Goal: Task Accomplishment & Management: Complete application form

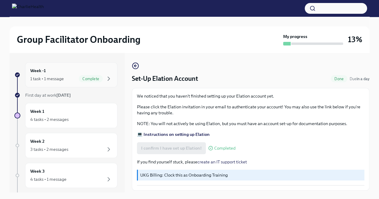
click at [90, 75] on div "Complete" at bounding box center [91, 78] width 24 height 7
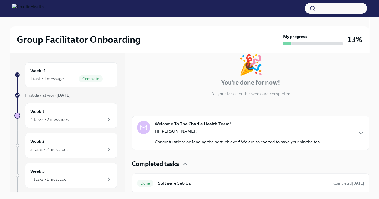
click at [68, 97] on strong "[DATE]" at bounding box center [63, 95] width 14 height 5
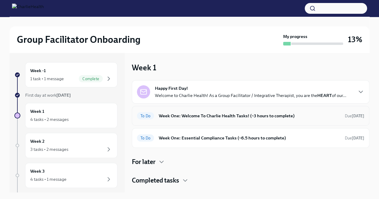
click at [189, 117] on h6 "Week One: Welcome To Charlie Health Tasks! (~3 hours to complete)" at bounding box center [249, 116] width 181 height 7
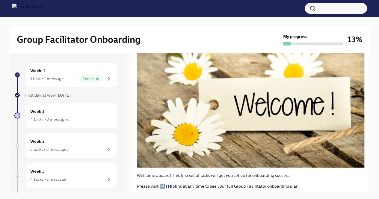
scroll to position [150, 0]
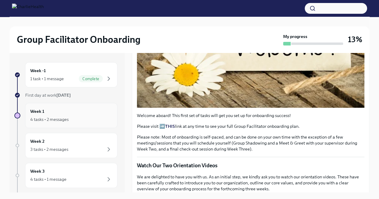
click at [66, 112] on div "Week 1 4 tasks • 2 messages" at bounding box center [71, 115] width 82 height 15
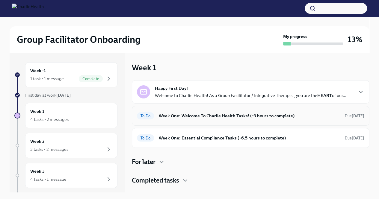
click at [233, 115] on h6 "Week One: Welcome To Charlie Health Tasks! (~3 hours to complete)" at bounding box center [249, 116] width 181 height 7
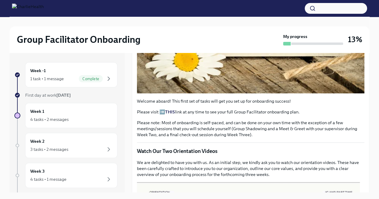
scroll to position [210, 0]
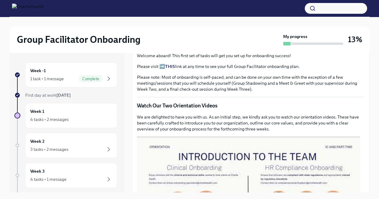
click at [169, 69] on strong "THIS" at bounding box center [170, 66] width 10 height 5
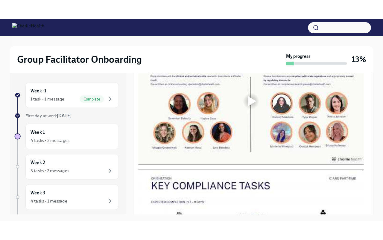
scroll to position [330, 0]
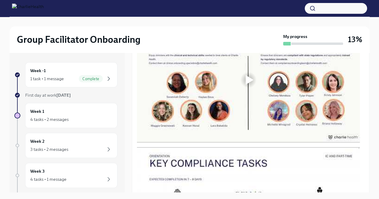
click at [249, 85] on div at bounding box center [250, 80] width 8 height 10
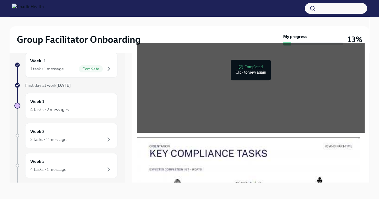
scroll to position [10, 0]
click at [67, 104] on div "Week 1 4 tasks • 2 messages" at bounding box center [71, 105] width 82 height 15
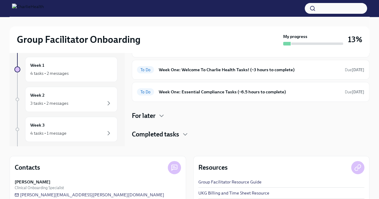
scroll to position [58, 0]
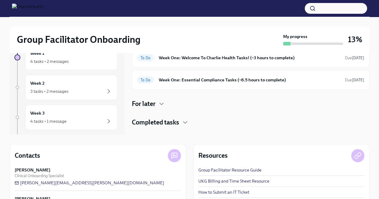
click at [181, 120] on div "Completed tasks" at bounding box center [251, 122] width 238 height 9
click at [230, 55] on h6 "Week One: Welcome To Charlie Health Tasks! (~3 hours to complete)" at bounding box center [249, 58] width 181 height 7
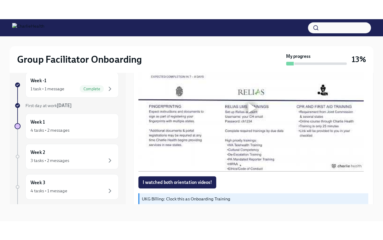
scroll to position [448, 0]
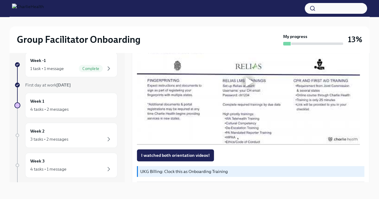
click at [250, 87] on div at bounding box center [250, 82] width 8 height 10
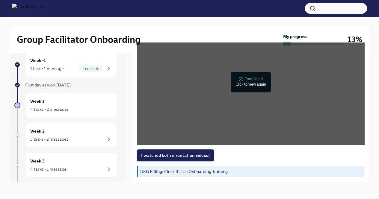
click at [196, 158] on span "I watched both orientation videos!" at bounding box center [175, 155] width 69 height 6
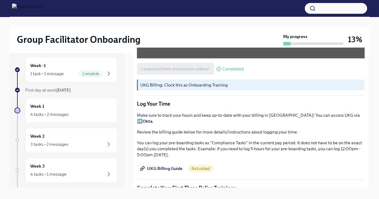
scroll to position [10, 0]
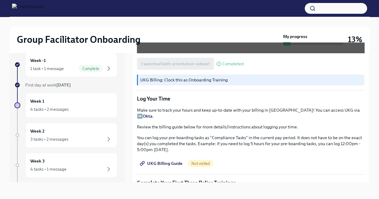
click at [167, 165] on span "UKG Billing Guide" at bounding box center [161, 164] width 41 height 6
click at [171, 163] on span "UKG Billing Guide" at bounding box center [161, 164] width 41 height 6
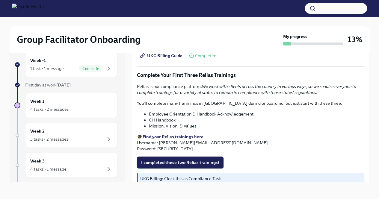
scroll to position [0, 0]
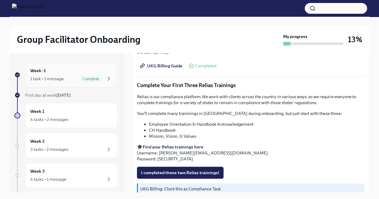
click at [95, 79] on span "Complete" at bounding box center [91, 79] width 24 height 4
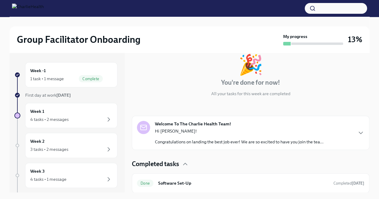
scroll to position [34, 0]
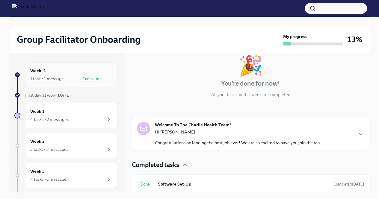
click at [51, 83] on div "Week -1 1 task • 1 message Complete" at bounding box center [71, 74] width 92 height 25
click at [69, 111] on div "Week 1 4 tasks • 2 messages" at bounding box center [71, 115] width 82 height 15
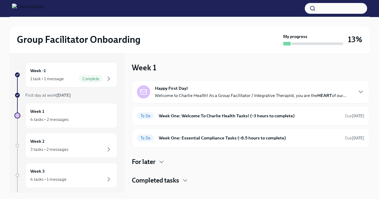
click at [352, 93] on div "Happy First Day! Welcome to Charlie Health! As a Group Facilitator / Integrativ…" at bounding box center [250, 91] width 227 height 13
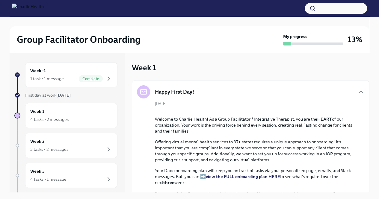
scroll to position [86, 0]
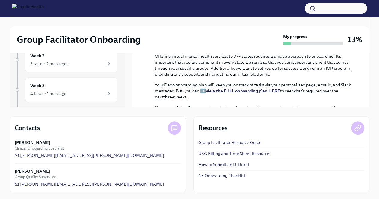
drag, startPoint x: 126, startPoint y: 74, endPoint x: 123, endPoint y: 66, distance: 8.5
click at [123, 66] on div "Week -1 1 task • 1 message Complete First day at work Aug 18th Week 1 4 tasks •…" at bounding box center [190, 37] width 360 height 140
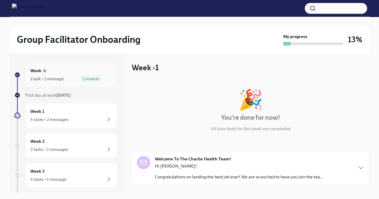
click at [73, 77] on div "1 task • 1 message Complete" at bounding box center [71, 78] width 82 height 7
click at [93, 118] on div "4 tasks • 2 messages" at bounding box center [71, 119] width 82 height 7
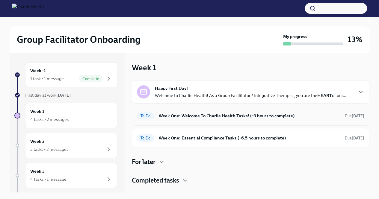
click at [309, 115] on h6 "Week One: Welcome To Charlie Health Tasks! (~3 hours to complete)" at bounding box center [249, 116] width 181 height 7
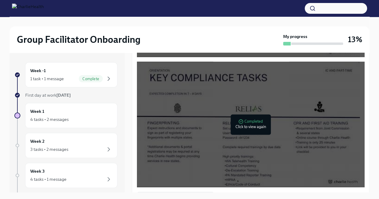
scroll to position [537, 0]
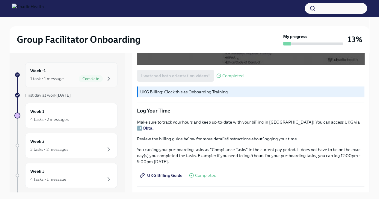
click at [97, 74] on div "Week -1 1 task • 1 message Complete" at bounding box center [71, 74] width 82 height 15
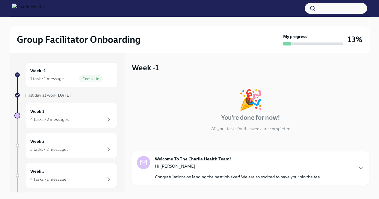
scroll to position [35, 0]
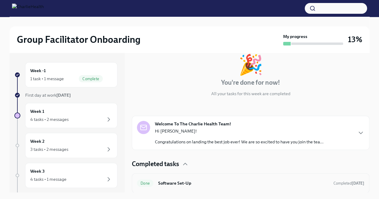
click at [302, 184] on h6 "Software Set-Up" at bounding box center [243, 183] width 170 height 7
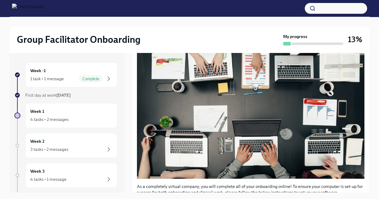
scroll to position [198, 0]
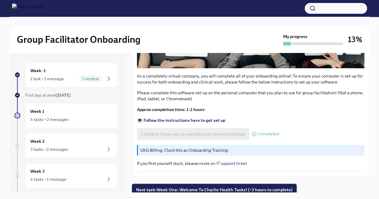
click at [243, 188] on span "Next task : Week One: Welcome To Charlie Health Tasks! (~3 hours to complete)" at bounding box center [214, 190] width 156 height 6
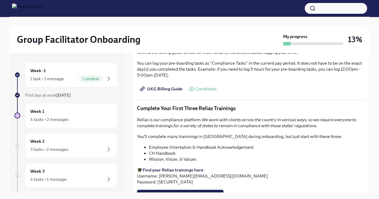
scroll to position [608, 0]
